Goal: Task Accomplishment & Management: Use online tool/utility

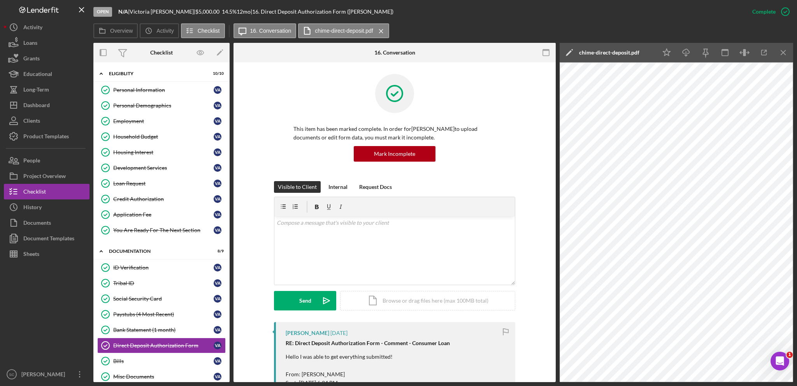
scroll to position [195, 0]
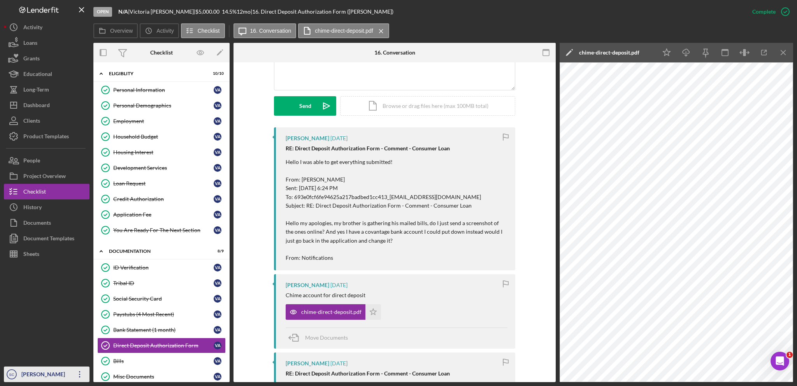
click at [49, 378] on div "[PERSON_NAME]" at bounding box center [44, 375] width 51 height 18
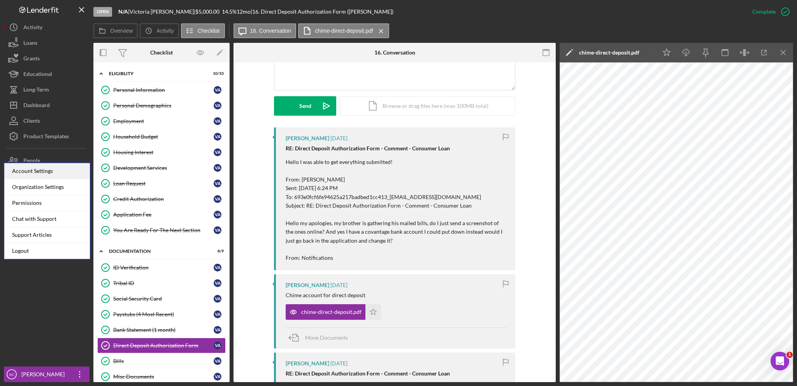
click at [51, 172] on div "Account Settings" at bounding box center [47, 171] width 86 height 16
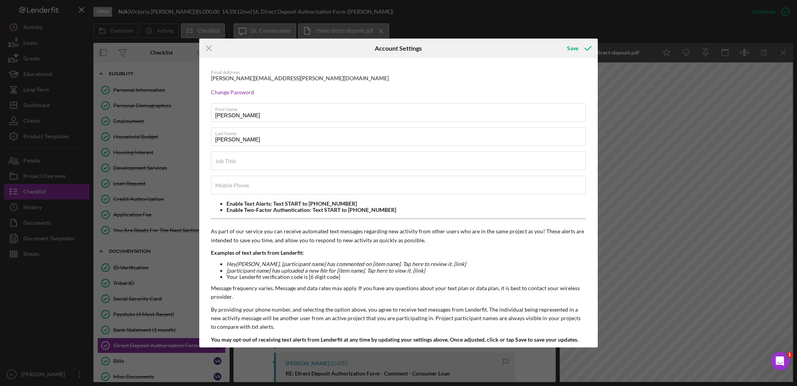
scroll to position [25, 0]
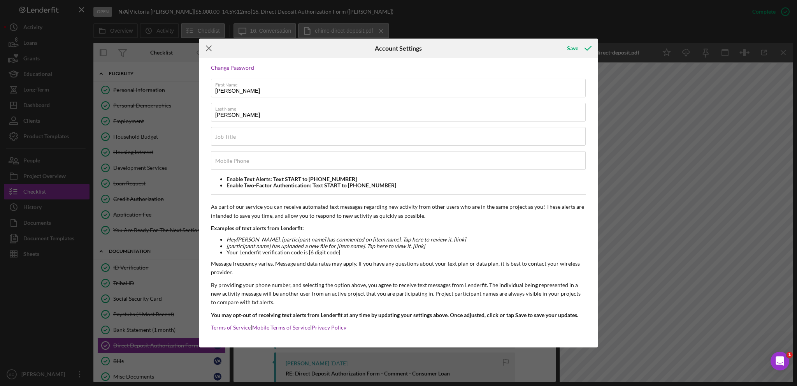
click at [211, 46] on icon "Icon/Menu Close" at bounding box center [208, 48] width 19 height 19
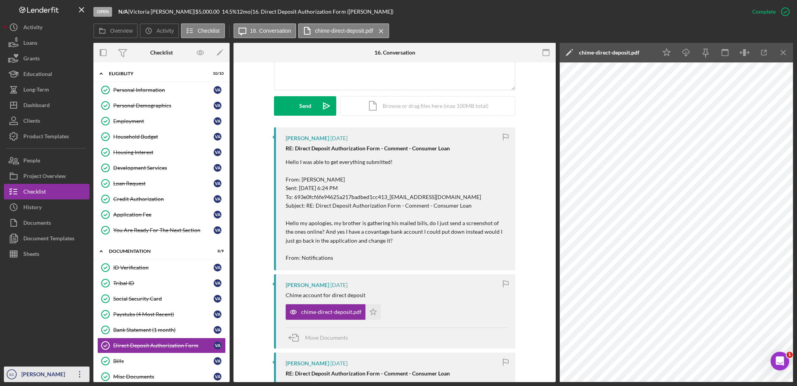
click at [34, 369] on div "[PERSON_NAME]" at bounding box center [44, 375] width 51 height 18
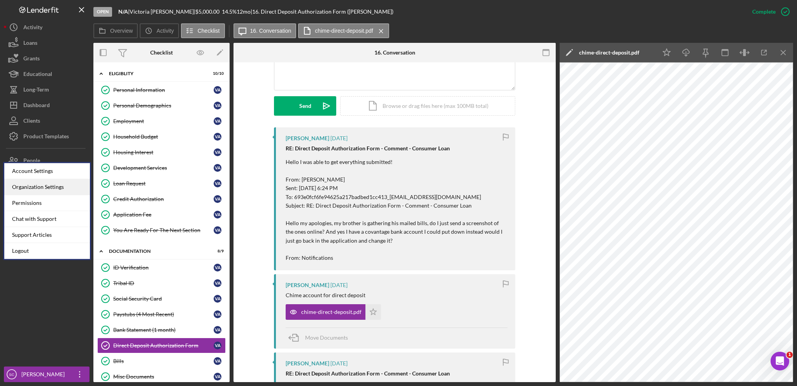
click at [54, 188] on div "Organization Settings" at bounding box center [47, 187] width 86 height 16
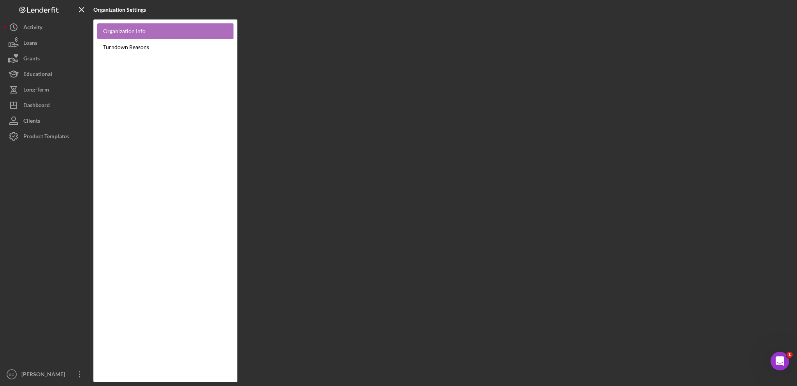
click at [118, 31] on link "Organization Info" at bounding box center [165, 31] width 136 height 16
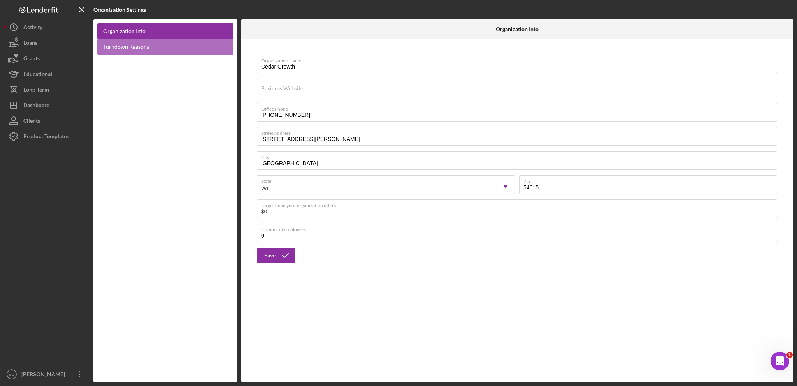
click at [117, 51] on link "Turndown Reasons" at bounding box center [165, 47] width 136 height 16
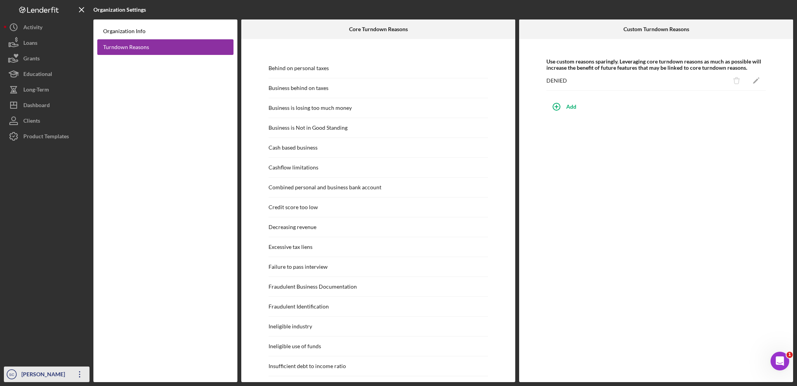
click at [46, 377] on div "[PERSON_NAME]" at bounding box center [44, 375] width 51 height 18
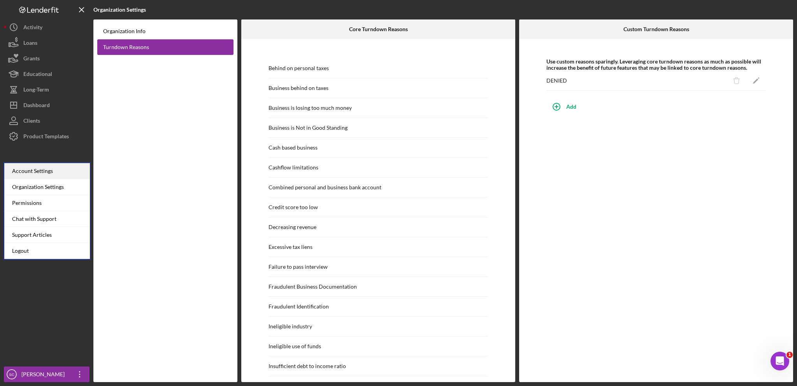
click at [51, 174] on div "Account Settings" at bounding box center [47, 171] width 86 height 16
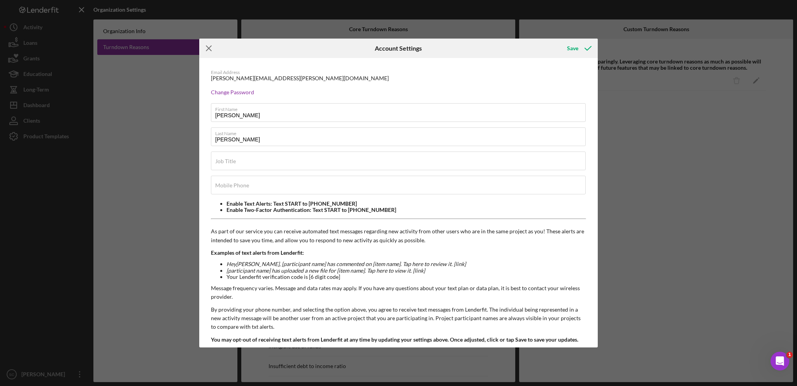
click at [209, 48] on line at bounding box center [208, 48] width 5 height 5
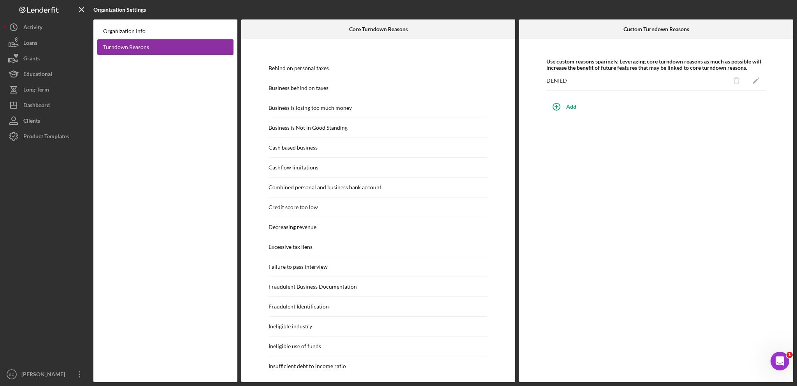
drag, startPoint x: 58, startPoint y: 185, endPoint x: 54, endPoint y: 185, distance: 4.3
click at [58, 185] on div at bounding box center [47, 255] width 86 height 222
click at [42, 32] on div "Activity" at bounding box center [32, 28] width 19 height 18
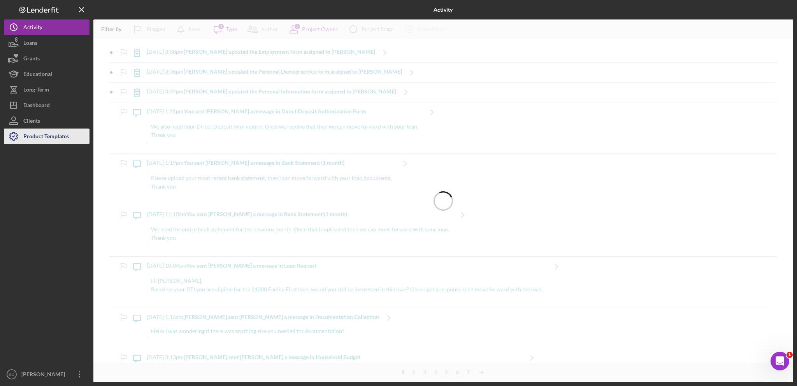
click at [41, 140] on div "Product Templates" at bounding box center [46, 137] width 46 height 18
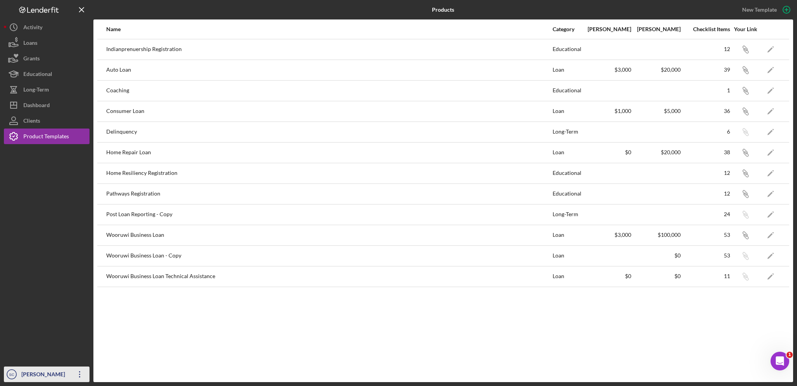
click at [30, 378] on div "[PERSON_NAME]" at bounding box center [44, 375] width 51 height 18
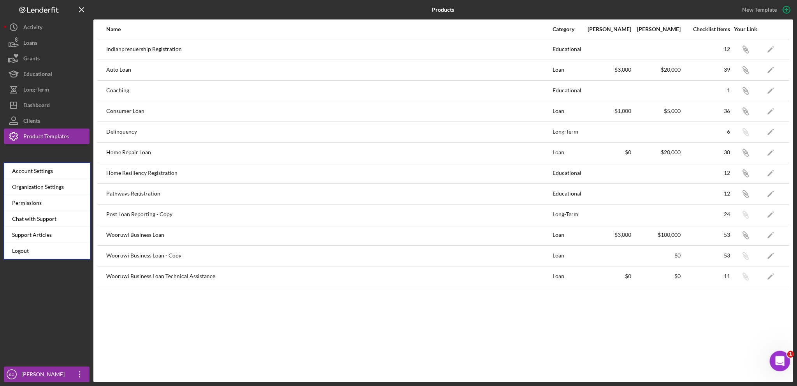
click at [784, 356] on div "Open Intercom Messenger" at bounding box center [779, 360] width 26 height 26
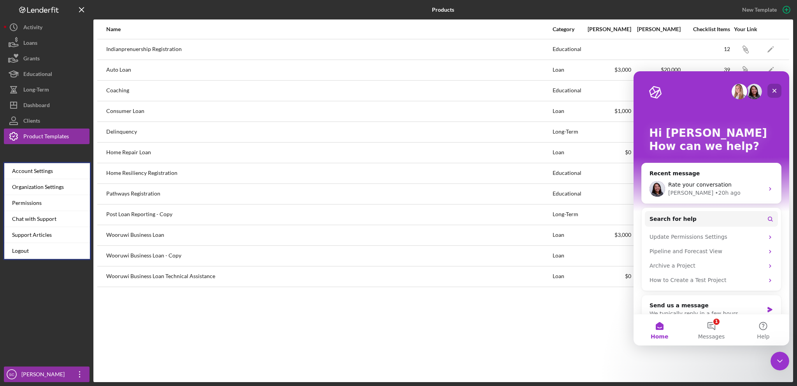
click at [776, 88] on icon "Close" at bounding box center [775, 91] width 6 height 6
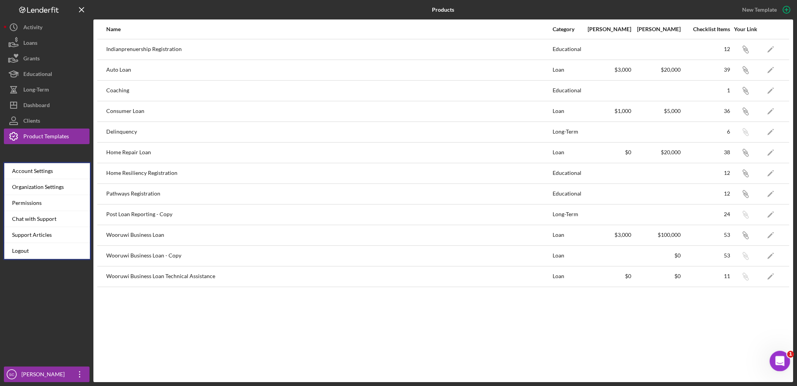
click at [780, 358] on icon "Open Intercom Messenger" at bounding box center [779, 359] width 13 height 13
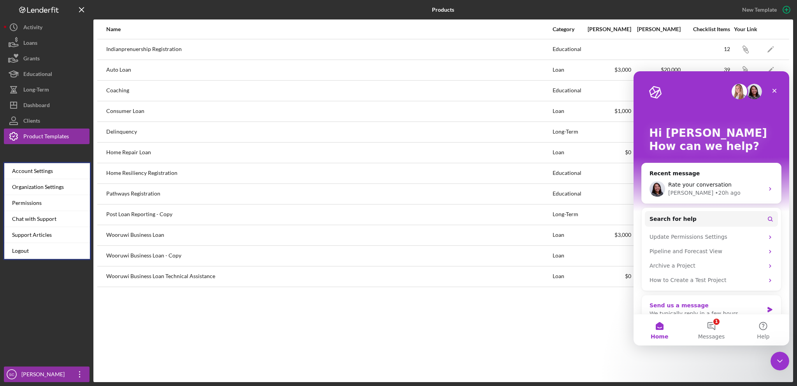
scroll to position [14, 0]
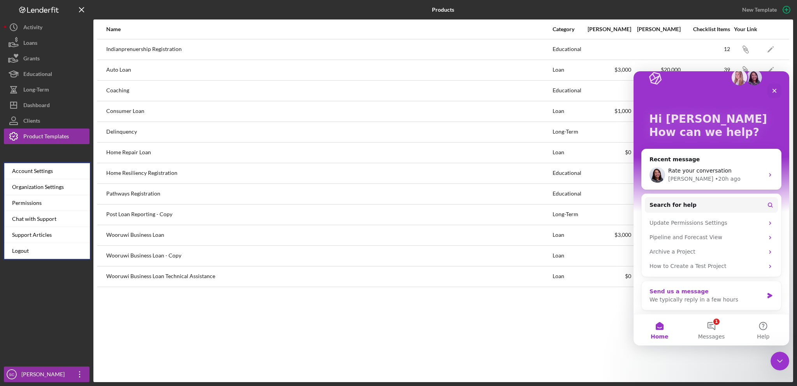
click at [680, 297] on div "We typically reply in a few hours" at bounding box center [707, 299] width 114 height 8
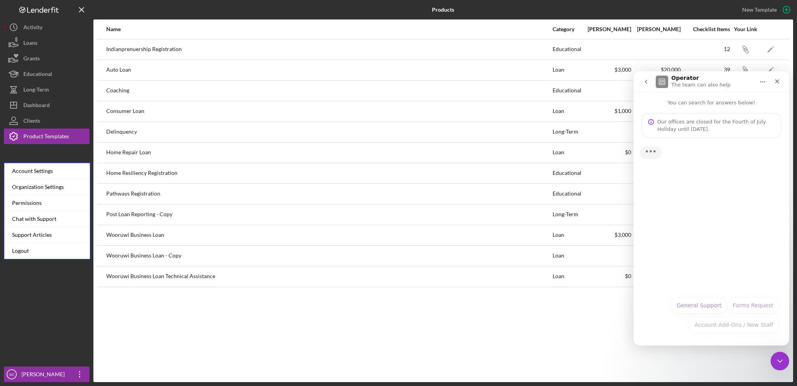
scroll to position [0, 0]
click at [683, 308] on button "General Support" at bounding box center [699, 305] width 56 height 16
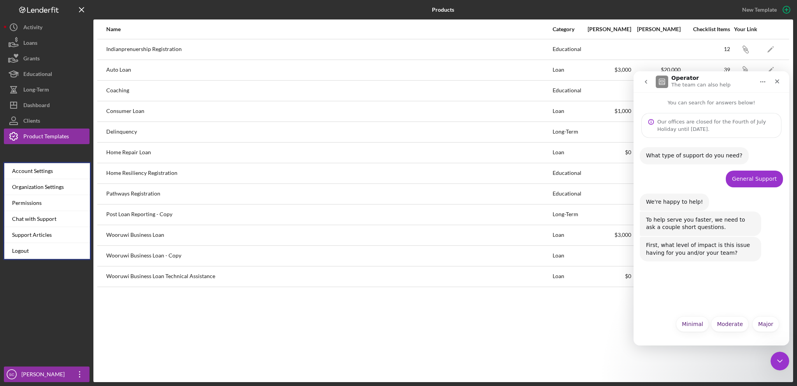
click at [667, 280] on div "What type of support do you need? Operator • Just now General Support [PERSON_N…" at bounding box center [712, 224] width 156 height 173
click at [723, 331] on div "Major Minimal Moderate Major" at bounding box center [711, 326] width 135 height 20
click at [719, 324] on button "Moderate" at bounding box center [730, 324] width 38 height 16
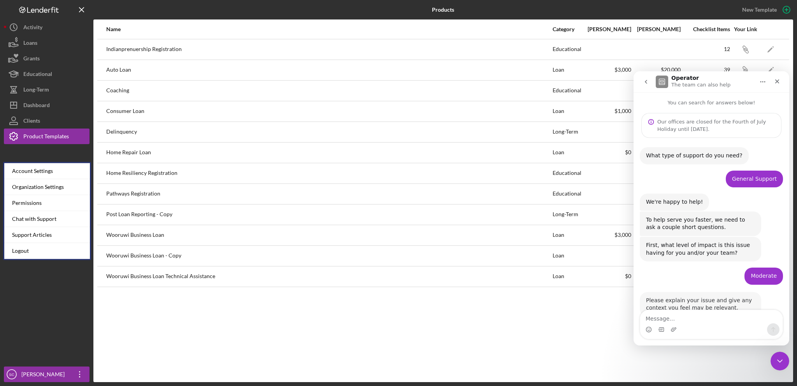
scroll to position [21, 0]
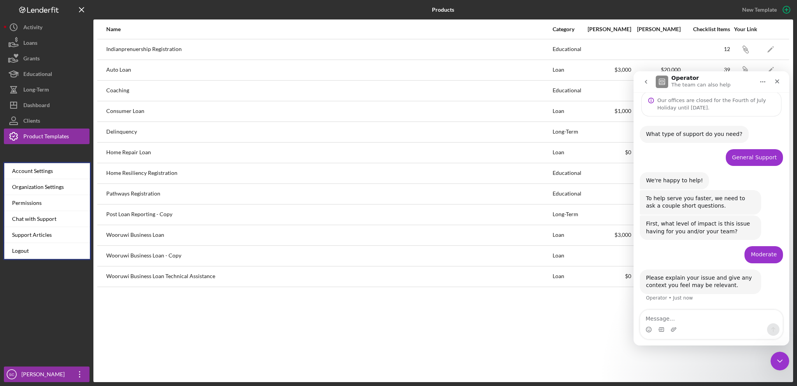
click at [692, 320] on textarea "Message…" at bounding box center [711, 316] width 142 height 13
type textarea "I need to add my calendly link to Lenderfit"
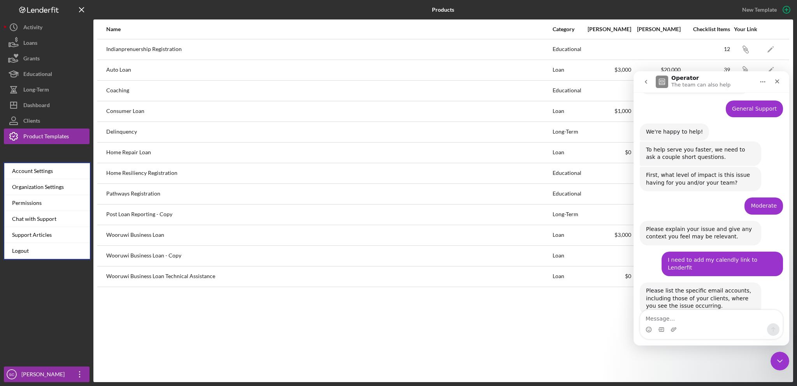
scroll to position [83, 0]
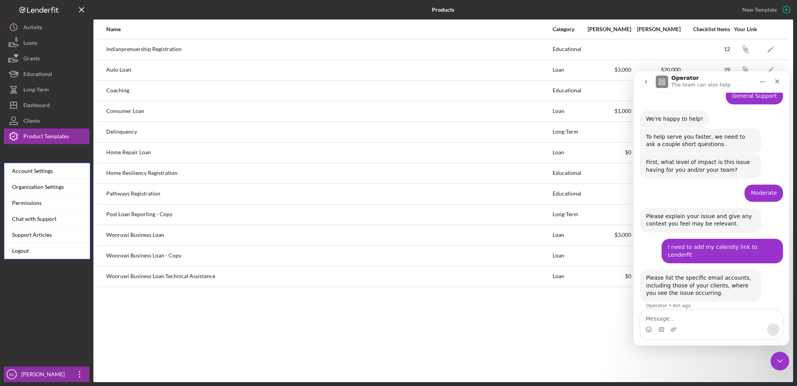
click at [689, 323] on div "Intercom messenger" at bounding box center [711, 329] width 142 height 12
click at [668, 319] on textarea "Message…" at bounding box center [711, 316] width 142 height 13
type textarea "All of Lenderfit clients we have"
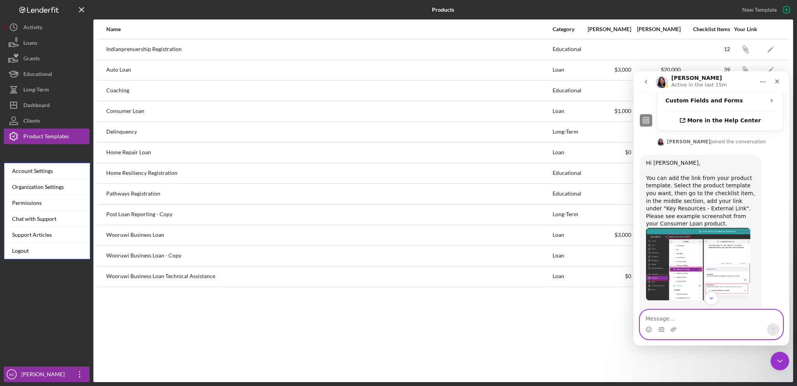
scroll to position [455, 0]
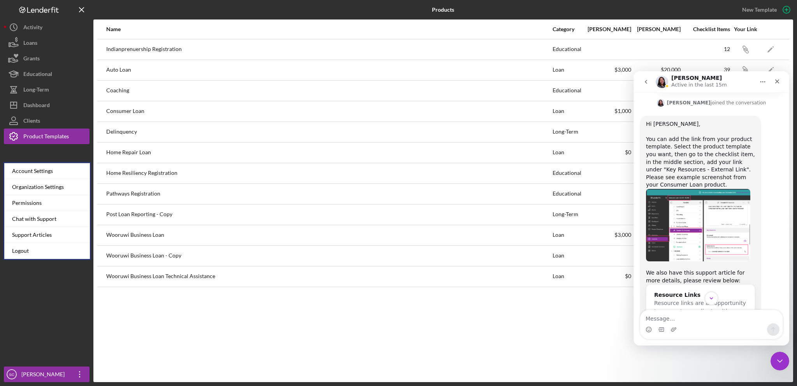
click at [696, 216] on img "Christina says…" at bounding box center [698, 225] width 104 height 72
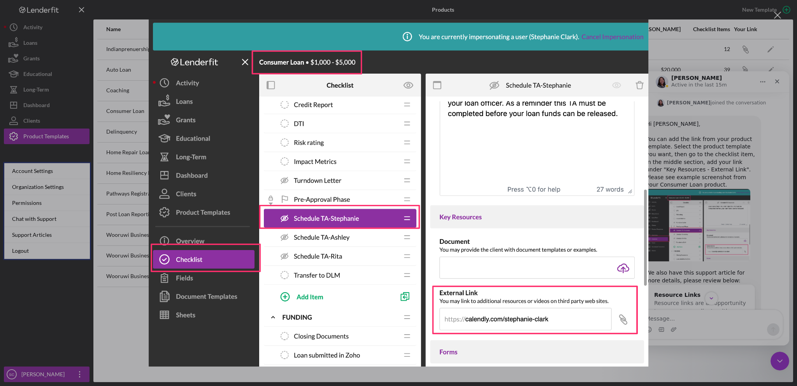
click at [39, 320] on div "Intercom messenger" at bounding box center [398, 193] width 797 height 386
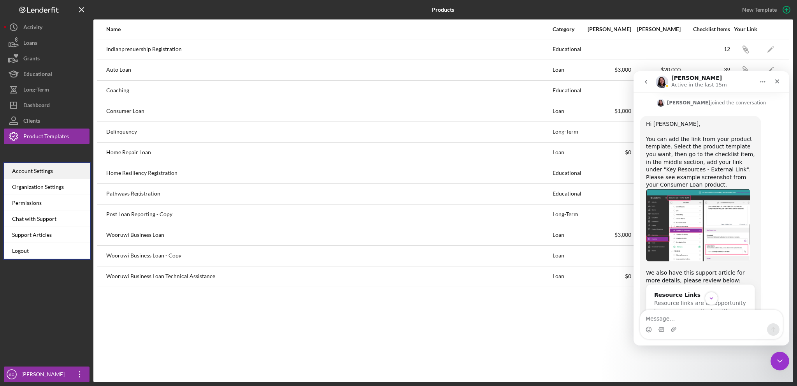
click at [46, 169] on div "Account Settings" at bounding box center [47, 171] width 86 height 16
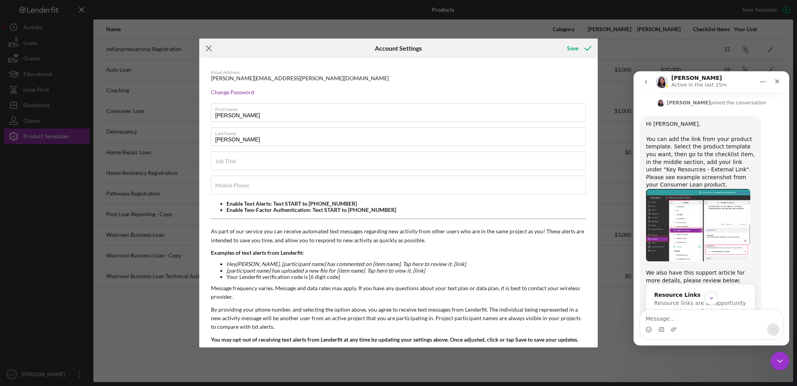
click at [211, 48] on icon "Icon/Menu Close" at bounding box center [208, 48] width 19 height 19
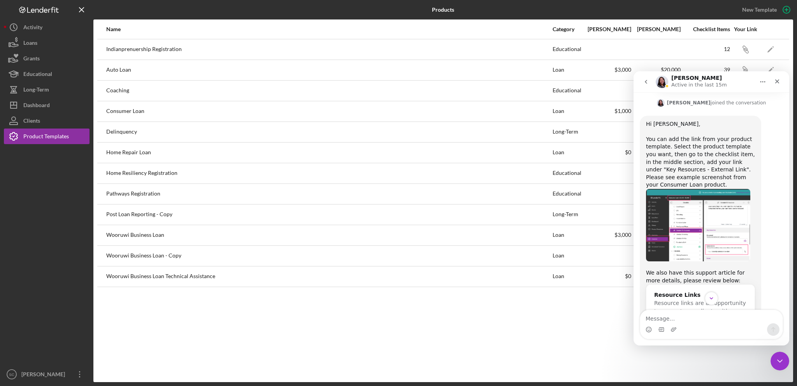
click at [645, 82] on icon "go back" at bounding box center [646, 82] width 6 height 6
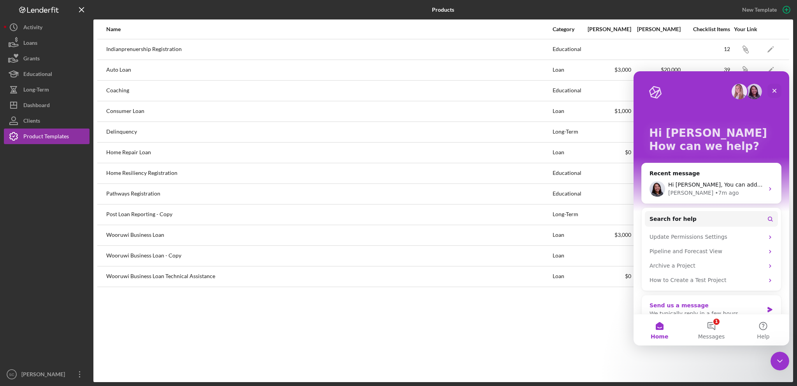
scroll to position [14, 0]
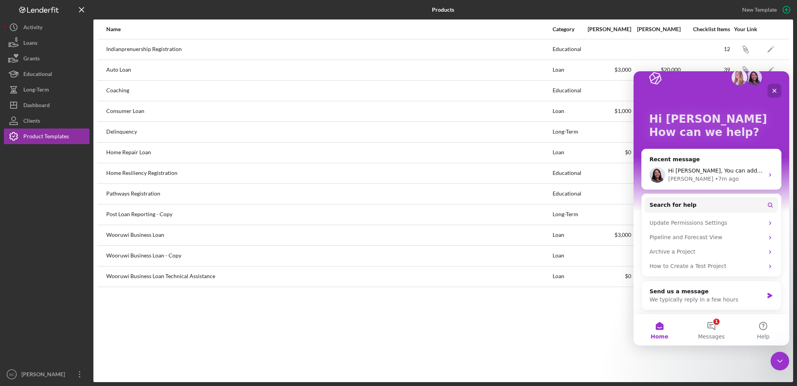
click at [774, 87] on div "Close" at bounding box center [775, 91] width 14 height 14
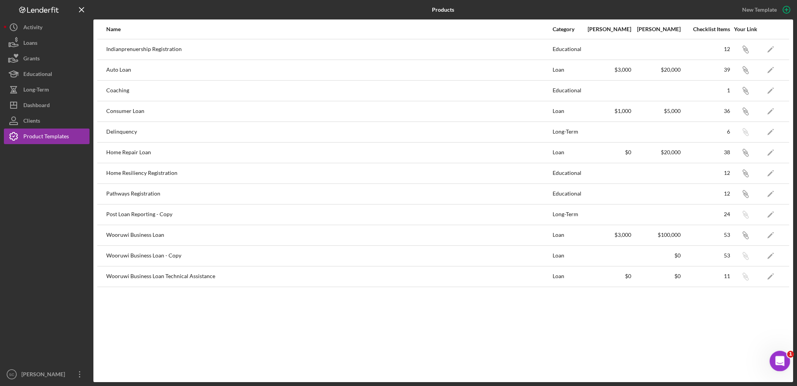
click at [779, 361] on icon "Open Intercom Messenger" at bounding box center [779, 359] width 13 height 13
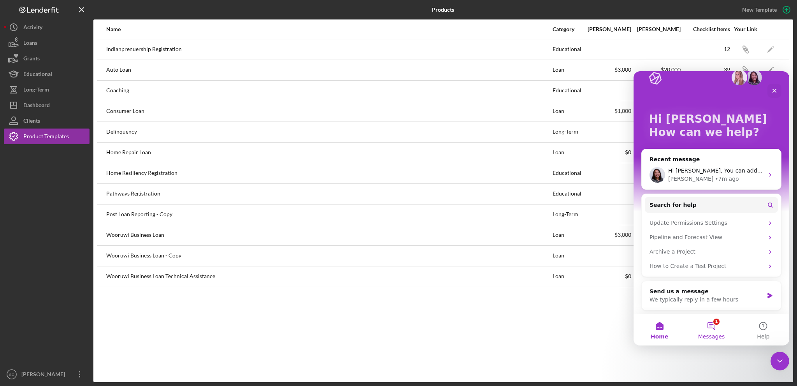
click at [712, 324] on button "1 Messages" at bounding box center [712, 329] width 52 height 31
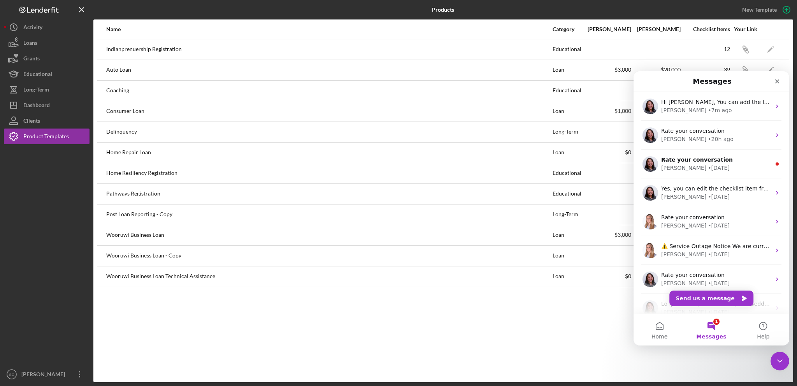
click at [141, 114] on div "Consumer Loan" at bounding box center [329, 111] width 446 height 19
drag, startPoint x: 777, startPoint y: 77, endPoint x: 1314, endPoint y: 149, distance: 542.0
click at [777, 77] on div "Close" at bounding box center [777, 81] width 14 height 14
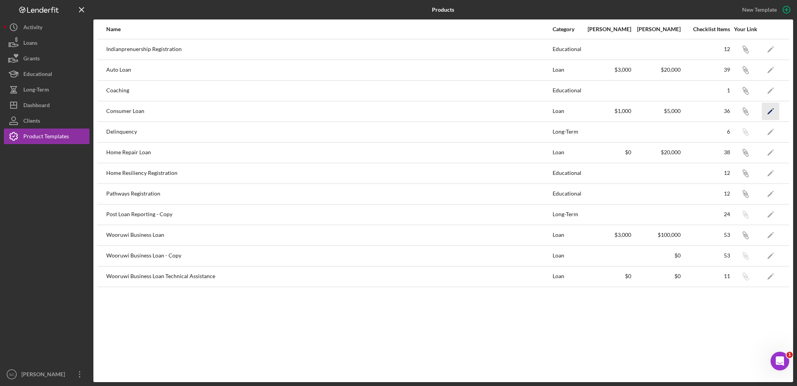
click at [767, 109] on icon "Icon/Edit" at bounding box center [771, 111] width 18 height 18
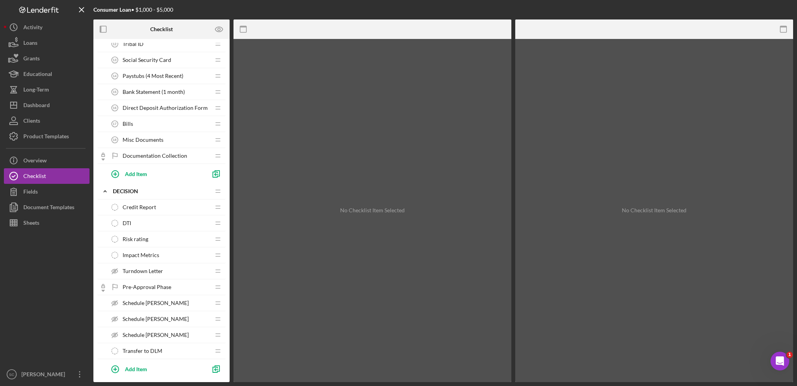
scroll to position [273, 0]
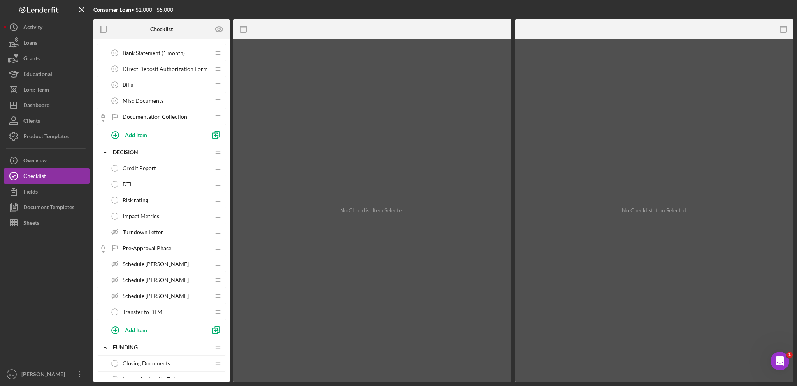
click at [162, 261] on span "Schedule [PERSON_NAME]" at bounding box center [156, 264] width 66 height 6
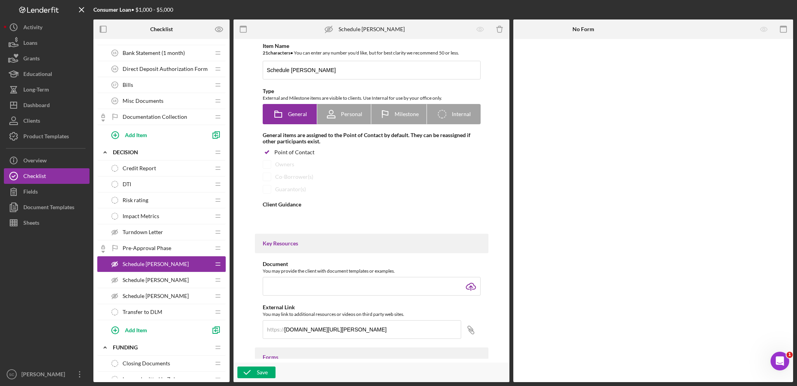
type textarea "<div>Please use the link to schedule one-on-one TA with your loan officer. As a…"
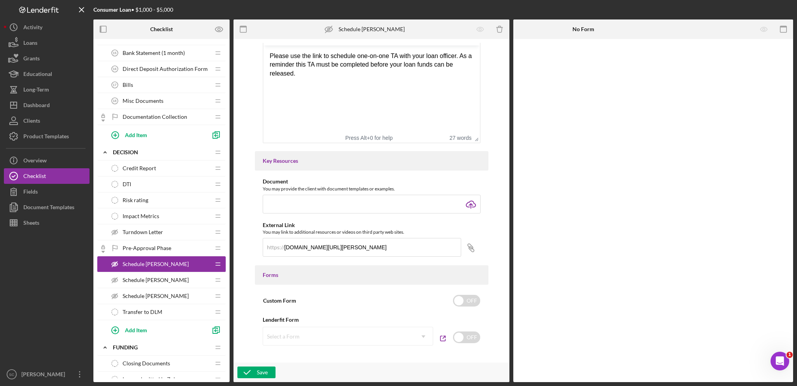
scroll to position [234, 0]
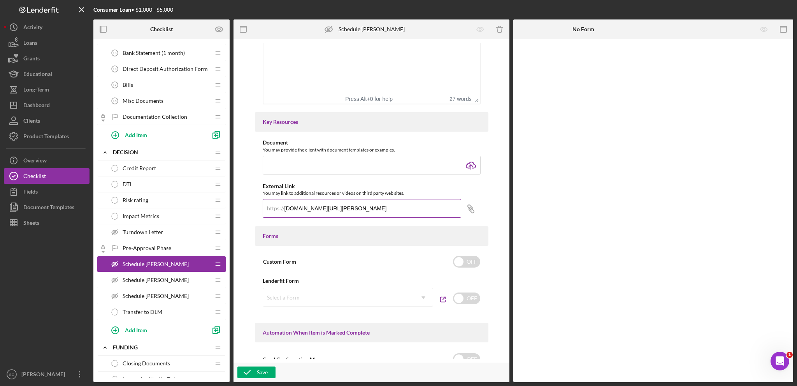
drag, startPoint x: 362, startPoint y: 207, endPoint x: 277, endPoint y: 206, distance: 85.3
click at [277, 206] on div "https:// [DOMAIN_NAME][URL][PERSON_NAME]" at bounding box center [362, 208] width 199 height 19
paste input "[DOMAIN_NAME][URL][PERSON_NAME]"
type input "[DOMAIN_NAME][URL][PERSON_NAME]"
click at [262, 373] on div "Save" at bounding box center [262, 372] width 11 height 12
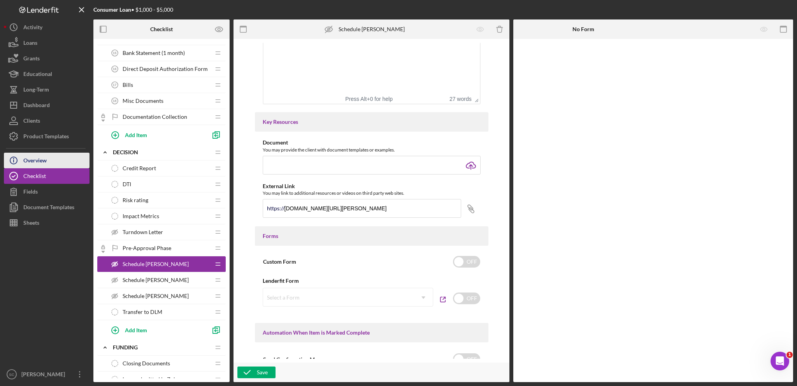
click at [40, 157] on div "Overview" at bounding box center [34, 162] width 23 height 18
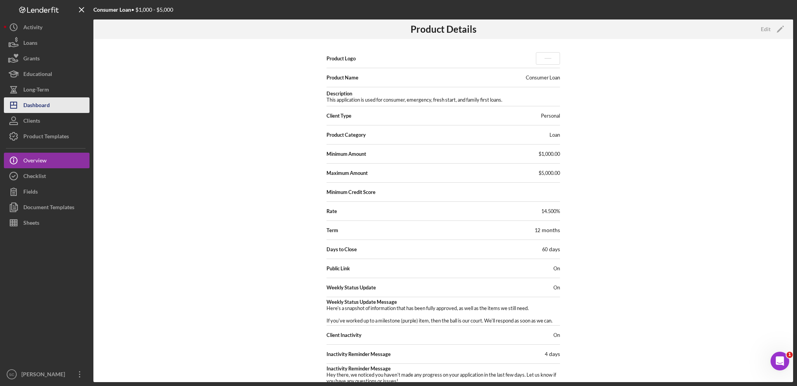
click at [30, 100] on div "Dashboard" at bounding box center [36, 106] width 26 height 18
